Goal: Use online tool/utility: Utilize a website feature to perform a specific function

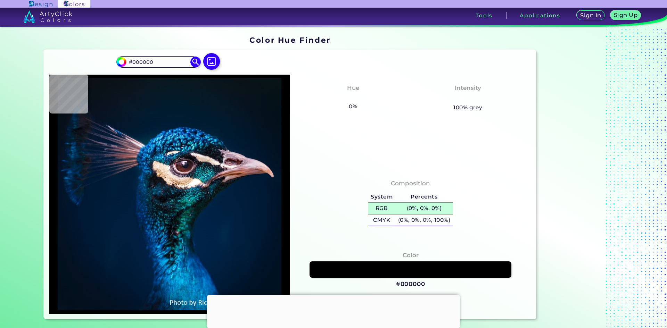
click at [409, 207] on h5 "(0%, 0%, 0%)" at bounding box center [424, 208] width 58 height 11
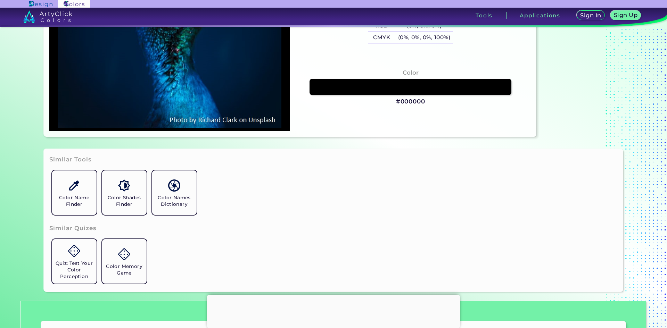
scroll to position [139, 0]
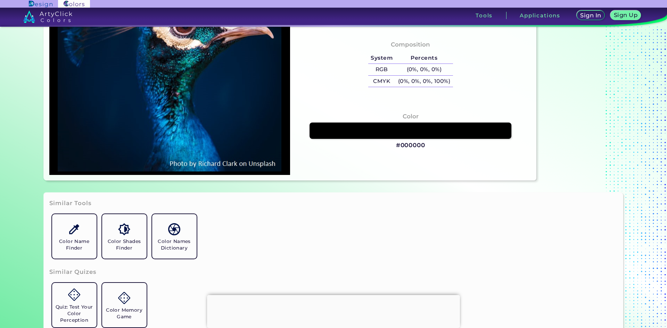
click at [416, 142] on h3 "#000000" at bounding box center [410, 145] width 29 height 8
click at [412, 141] on h3 "#000000 copied" at bounding box center [410, 145] width 29 height 8
click at [412, 117] on h4 "Color" at bounding box center [411, 117] width 16 height 10
click at [451, 109] on div "Color #000000" at bounding box center [411, 131] width 230 height 44
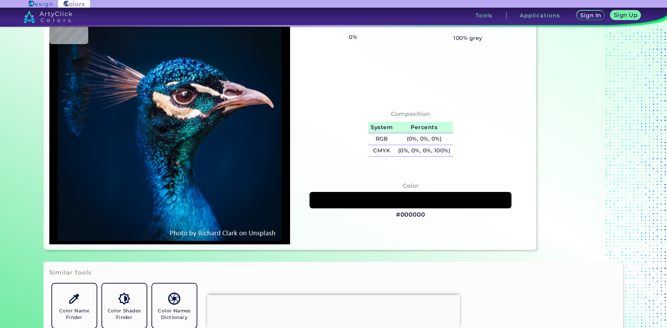
scroll to position [0, 0]
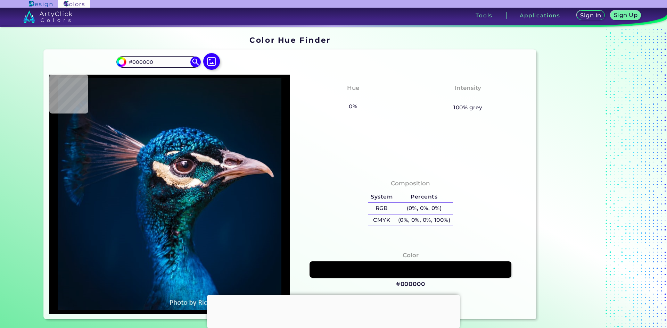
click at [356, 109] on h5 "0%" at bounding box center [353, 106] width 14 height 9
click at [457, 107] on h5 "100% grey" at bounding box center [467, 107] width 29 height 9
type input "#03111c"
type input "#03111C"
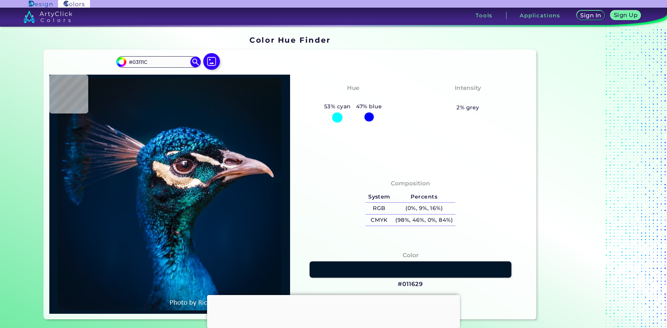
type input "#011629"
type input "#011a2e"
type input "#011A2E"
type input "#001b2e"
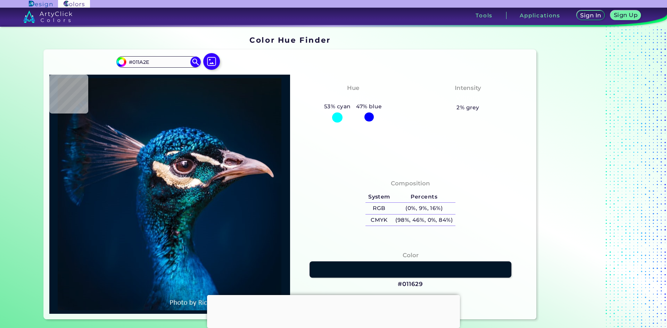
type input "#001B2E"
type input "#011b2c"
type input "#011B2C"
type input "#011b2a"
type input "#011B2A"
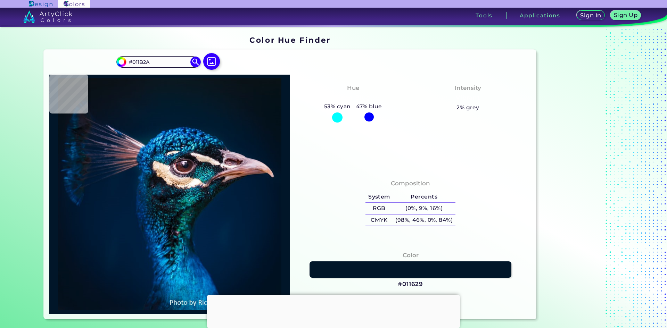
type input "#031a2a"
type input "#031A2A"
type input "#031a28"
type input "#031A28"
type input "#041a28"
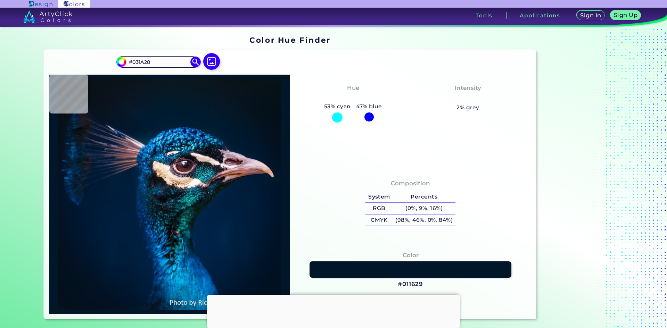
type input "#041A28"
type input "#061927"
type input "#071923"
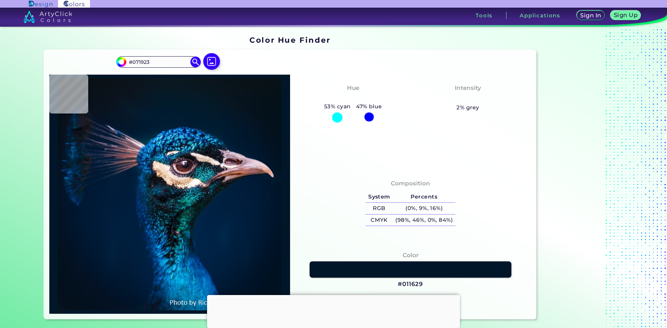
type input "#081923"
type input "#091823"
type input "#0a1823"
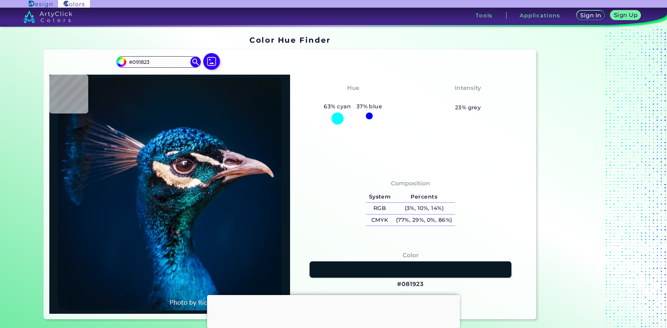
type input "#0A1823"
type input "#0a1723"
type input "#0A1723"
type input "#0a1720"
type input "#0A1720"
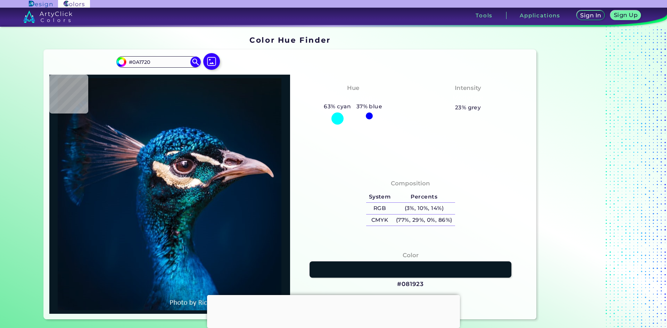
type input "#0a1920"
type input "#0A1920"
type input "#0a1820"
type input "#0A1820"
type input "#0a171f"
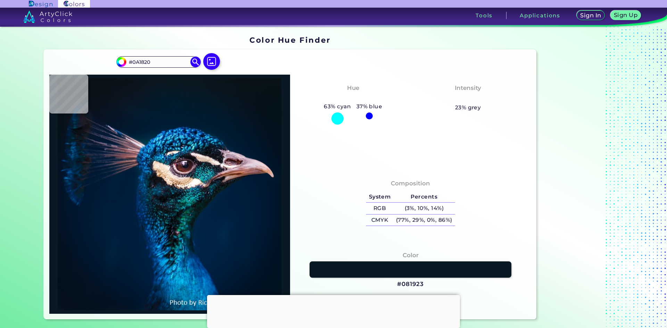
type input "#0A171F"
type input "#0c161f"
type input "#0C161F"
type input "#0a161f"
type input "#0A161F"
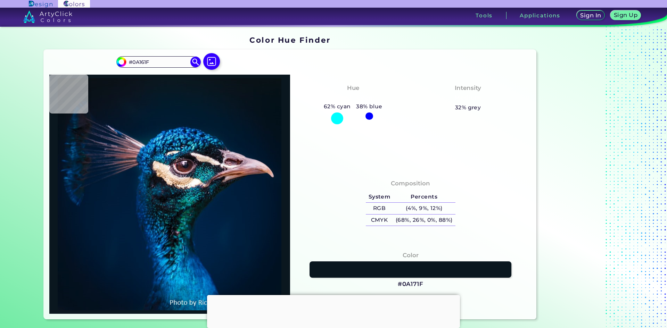
type input "#0a171f"
type input "#0A171F"
type input "#0a1720"
type input "#0A1720"
type input "#0c1620"
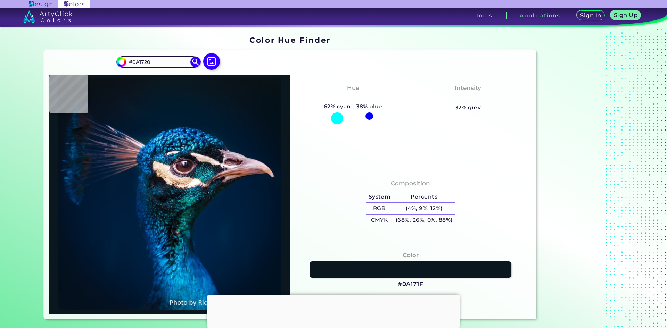
type input "#0C1620"
type input "#0b1620"
type input "#0B1620"
type input "#0a1720"
type input "#0A1720"
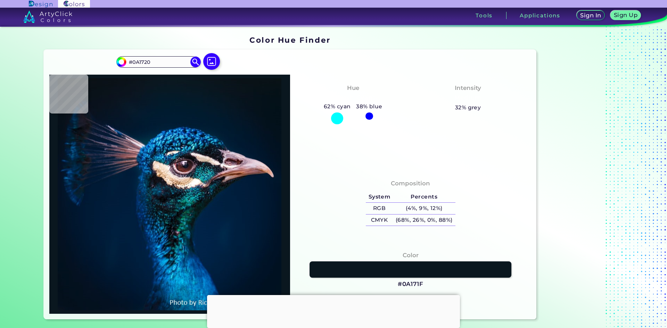
type input "#091721"
type input "#091722"
type input "#081722"
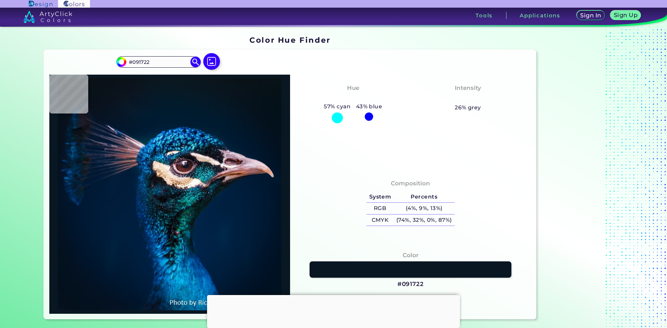
type input "#081722"
type input "#081923"
type input "#071822"
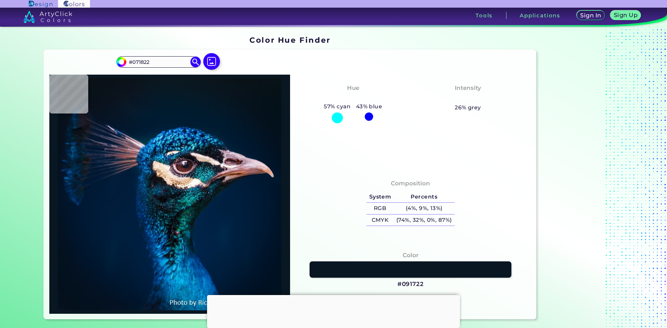
type input "#071923"
type input "#071925"
type input "#071a26"
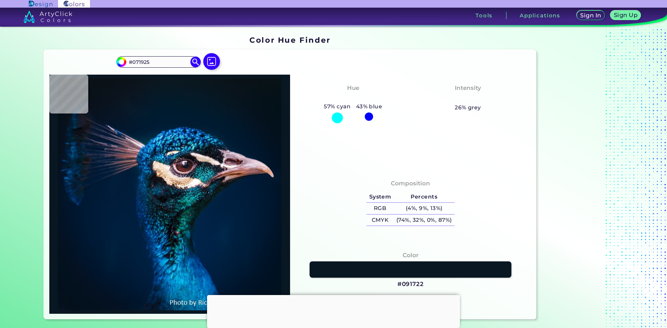
type input "#071A26"
type input "#071926"
type input "#061925"
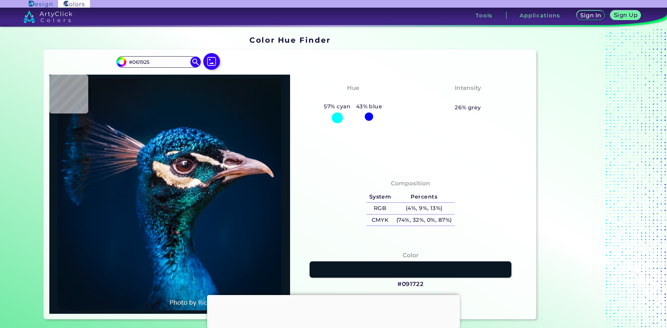
type input "#061927"
type input "#071925"
type input "#071927"
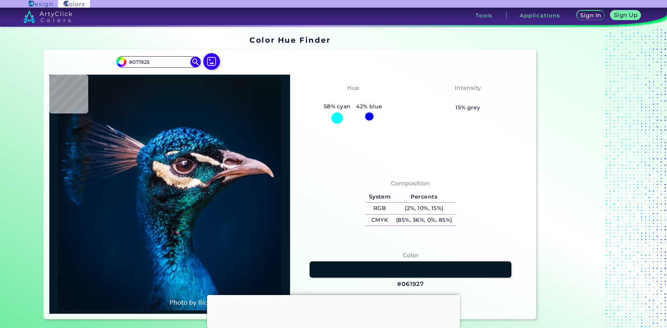
type input "#071927"
type input "#051927"
type input "#061928"
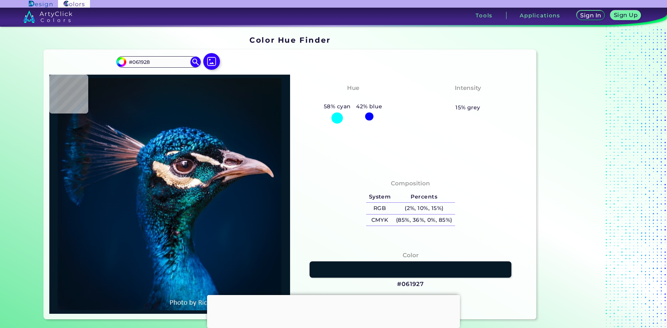
type input "#041a28"
type input "#041A28"
type input "#021a2a"
type input "#021A2A"
type input "#021c2d"
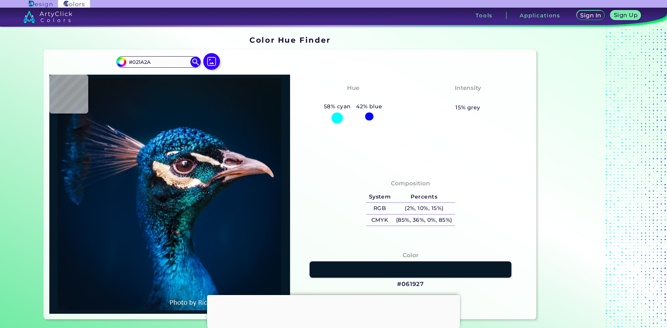
type input "#021C2D"
type input "#011a2e"
type input "#011A2E"
type input "#001b2e"
type input "#001B2E"
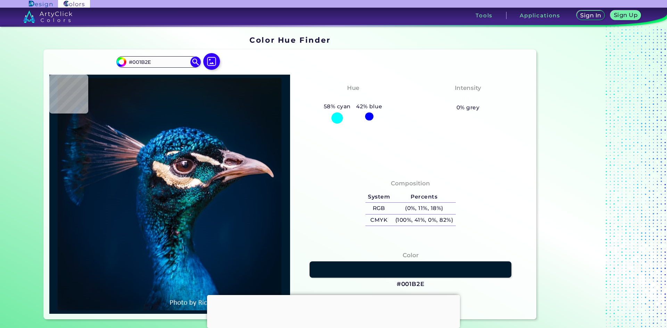
type input "#001b30"
type input "#001B30"
type input "#001e39"
type input "#001E39"
type input "#3ab4fc"
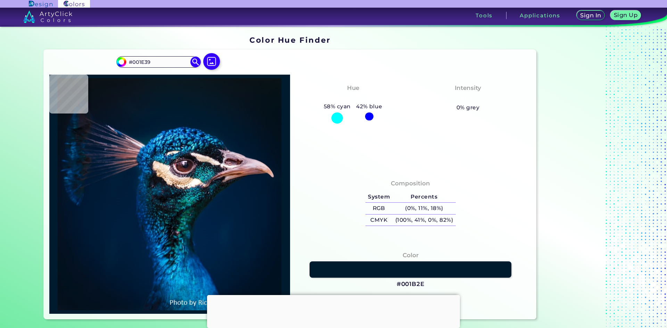
type input "#3AB4FC"
type input "#34a8e1"
type input "#34A8E1"
type input "#0d5b97"
type input "#0D5B97"
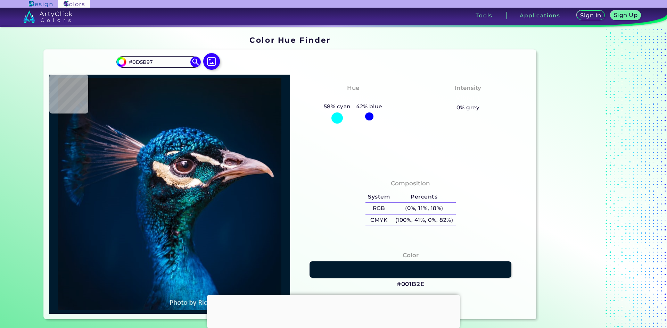
type input "#147a94"
type input "#147A94"
type input "#0b406e"
type input "#0B406E"
type input "#1b86b7"
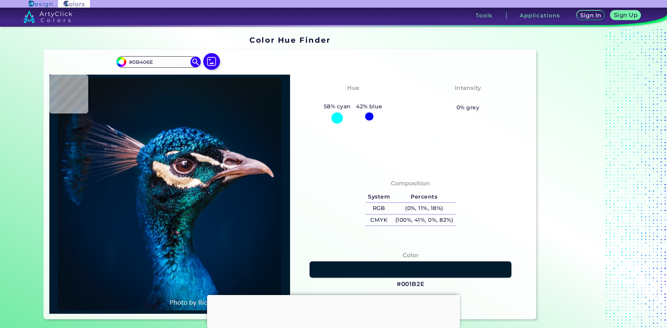
type input "#1B86B7"
type input "#056d9d"
type input "#056D9D"
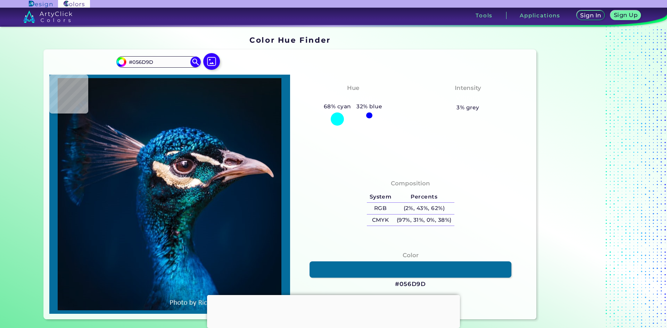
type input "#025b89"
type input "#025B89"
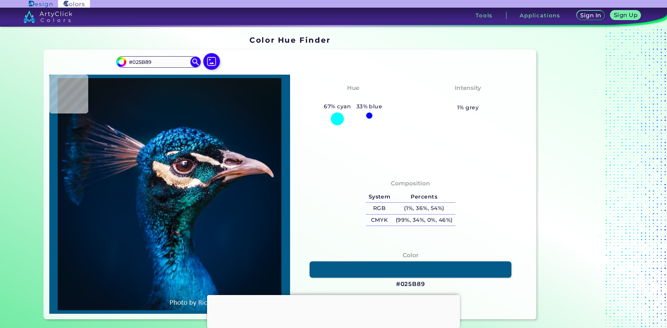
type input "#056d9d"
type input "#056D9D"
type input "#1084aa"
type input "#1084AA"
type input "#002654"
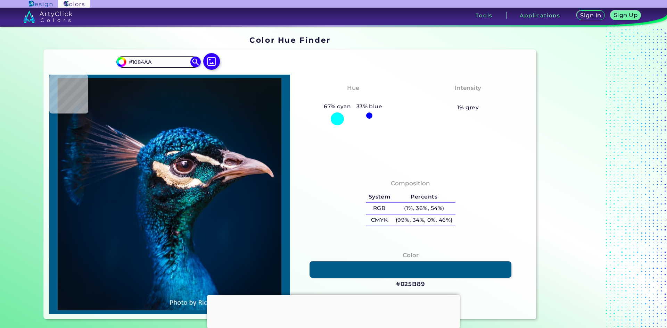
type input "#002654"
type input "#002a57"
type input "#002A57"
type input "#023f60"
type input "#023F60"
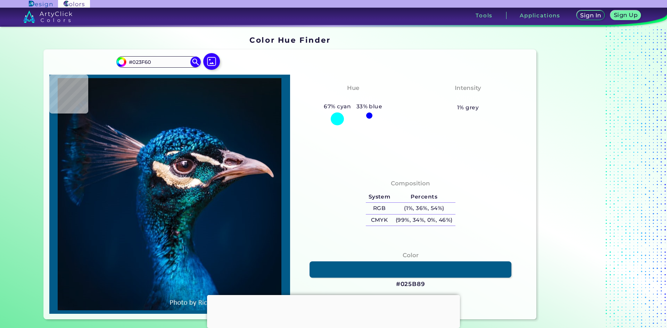
type input "#2c788b"
type input "#2C788B"
type input "#14506c"
type input "#14506C"
type input "#024173"
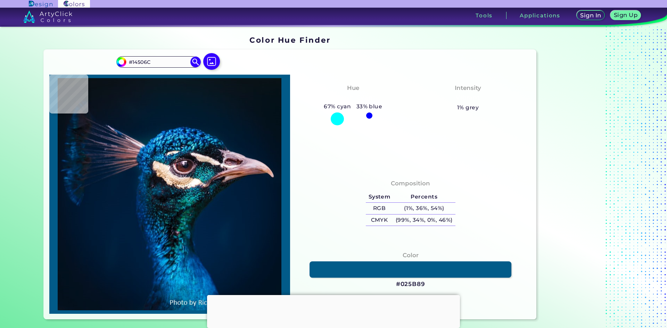
type input "#024173"
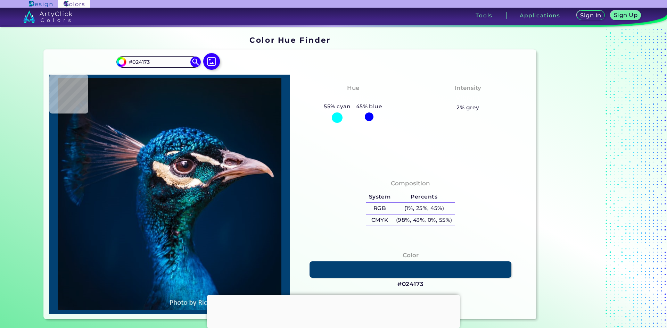
type input "#044e83"
type input "#044E83"
type input "#002f5f"
type input "#002F5F"
type input "#003c74"
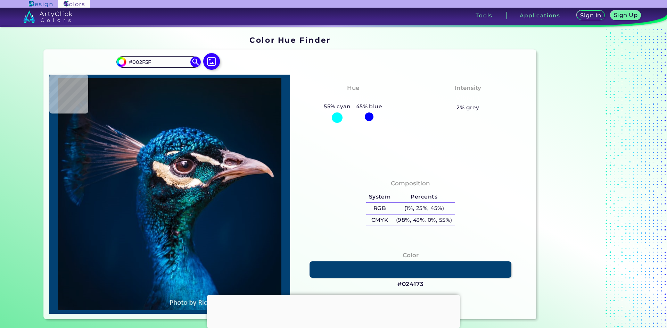
type input "#003C74"
type input "#096ea8"
type input "#096EA8"
type input "#1591c0"
type input "#1591C0"
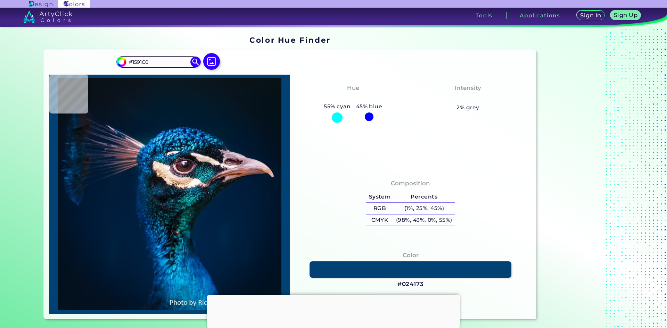
type input "#3fbcdc"
type input "#3FBCDC"
type input "#65e6fb"
type input "#65E6FB"
type input "#1c88ad"
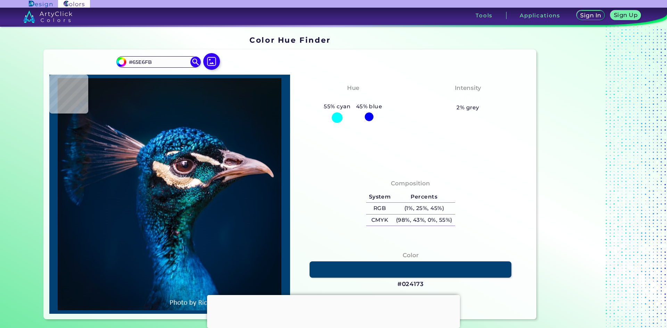
type input "#1C88AD"
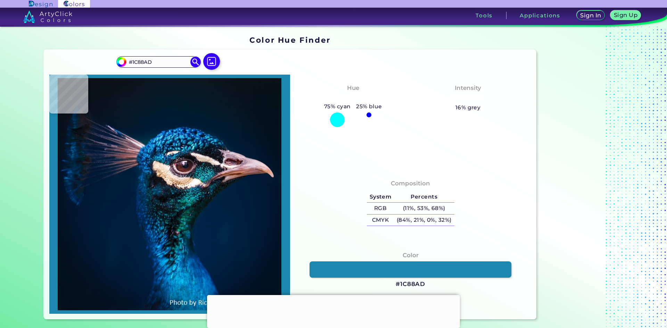
type input "#0a8dbe"
type input "#0A8DBE"
type input "#0f72ab"
type input "#0F72AB"
type input "#0065ab"
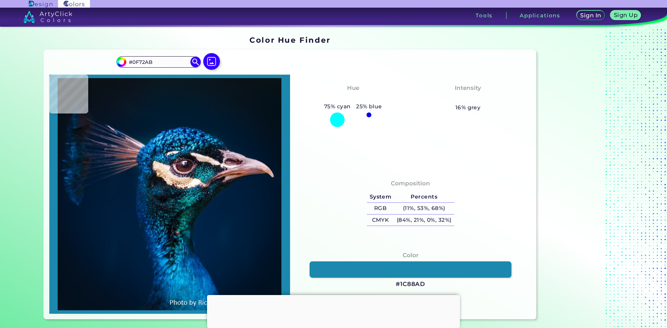
type input "#0065AB"
type input "#176cc8"
type input "#176CC8"
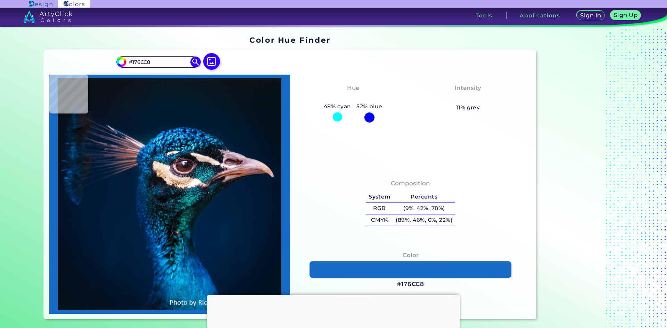
type input "#001c31"
type input "#001C31"
type input "#001c32"
type input "#001C32"
type input "#001c31"
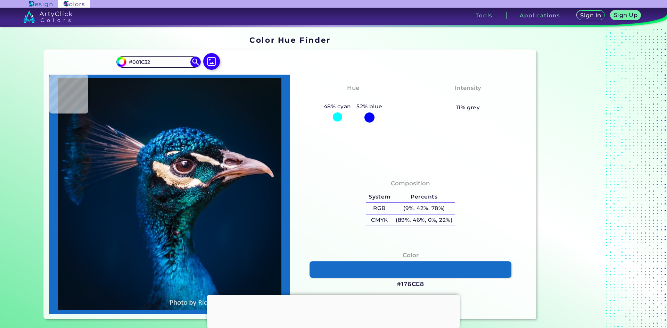
type input "#001C31"
type input "#001b30"
type input "#001B30"
type input "#001b2e"
type input "#001B2E"
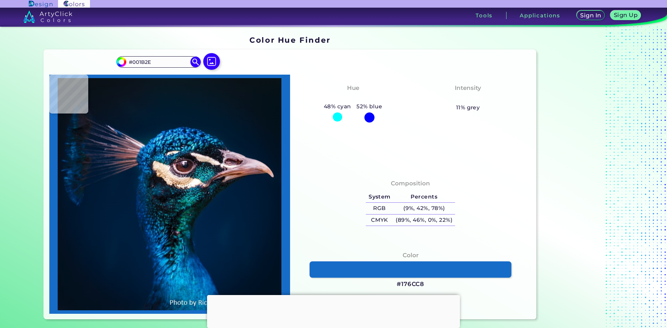
type input "#011b2c"
type input "#011B2C"
type input "#001b2a"
type input "#001B2A"
type input "#011b2a"
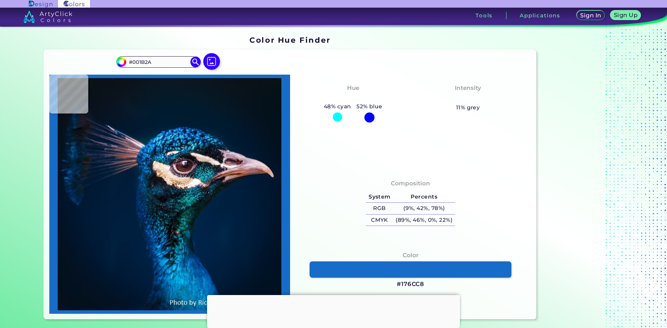
type input "#011B2A"
type input "#041a28"
type input "#041A28"
type input "#061927"
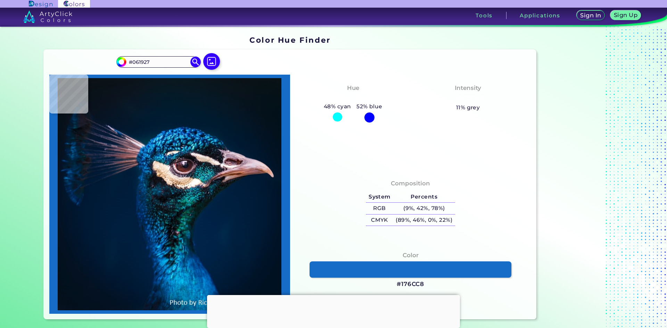
type input "#081a28"
type input "#081A28"
type input "#081a26"
type input "#081A26"
type input "#081923"
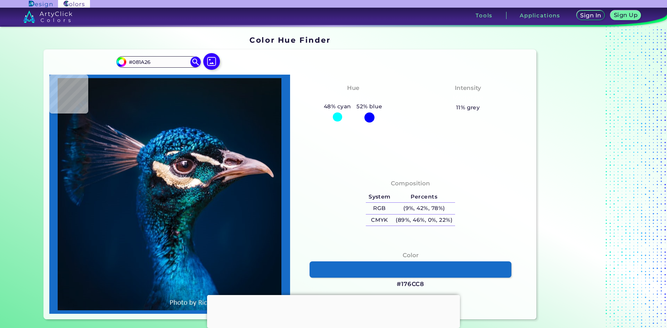
type input "#081923"
type input "#071822"
type input "#081821"
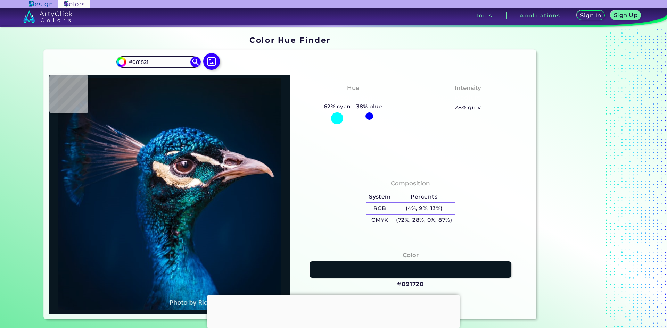
type input "#091720"
type input "#0a1920"
type input "#0A1920"
type input "#09171f"
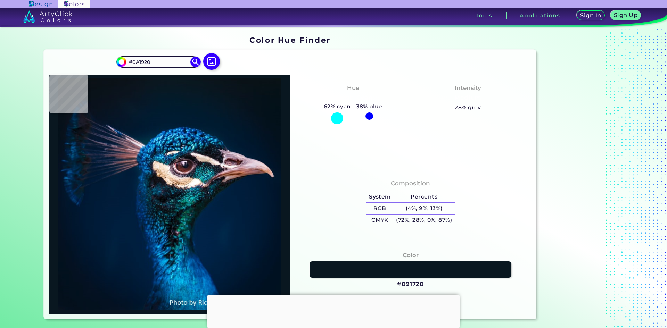
type input "#09171F"
type input "#0a171f"
type input "#0A171F"
type input "#0c161f"
click at [162, 64] on input "#0C161F" at bounding box center [158, 61] width 65 height 9
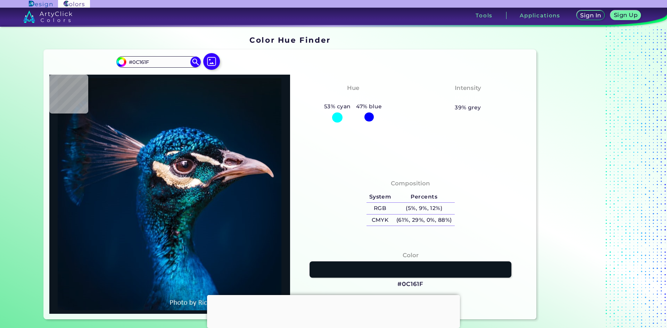
drag, startPoint x: 174, startPoint y: 62, endPoint x: 81, endPoint y: 69, distance: 93.1
click at [81, 69] on div "#0c161f #0C161F Acadia ◉ Acid Green ◉ Aero Blue ◉ Alabaster ◉ Albescent White ◉…" at bounding box center [290, 185] width 493 height 270
paste input "#ecefe5"
type input "#ecefe5"
type input "#0a1117"
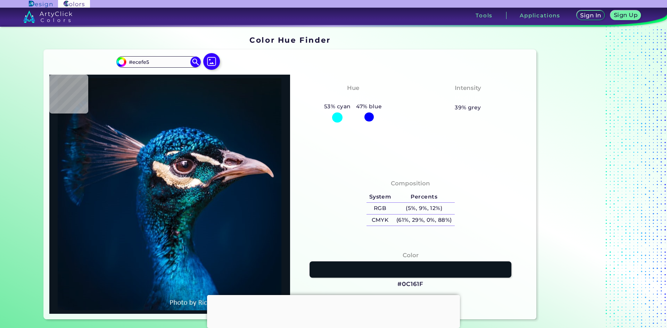
type input "#0A1117"
type input "#0b121a"
type input "#0B121A"
type input "#0b141d"
type input "#0B141D"
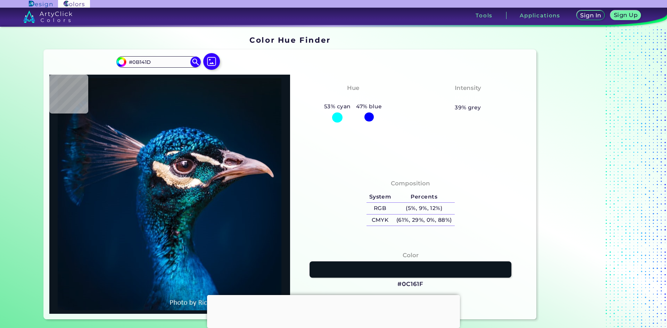
type input "#0a1720"
type input "#0A1720"
drag, startPoint x: 152, startPoint y: 62, endPoint x: 126, endPoint y: 60, distance: 25.8
click at [126, 60] on input "#0A151B" at bounding box center [158, 61] width 65 height 9
paste input "#ecefe5"
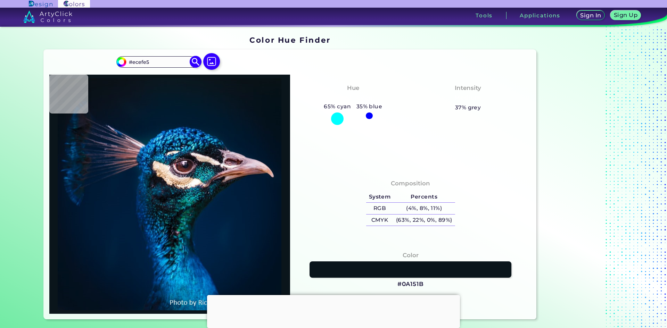
click at [194, 59] on img at bounding box center [196, 62] width 12 height 12
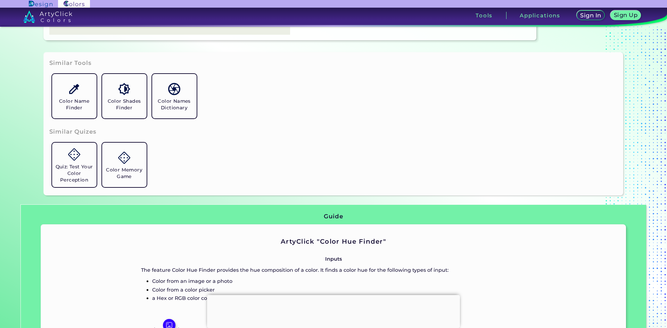
scroll to position [278, 0]
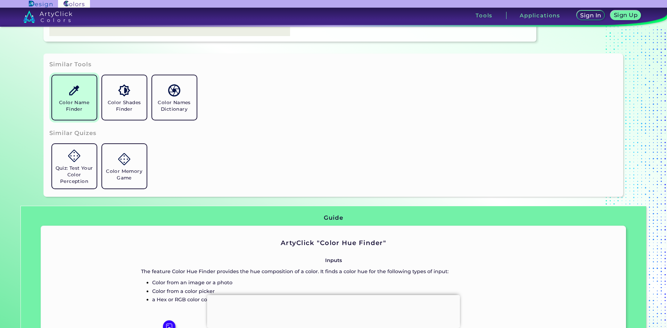
click at [75, 110] on h5 "Color Name Finder" at bounding box center [74, 105] width 39 height 13
